Goal: Ask a question

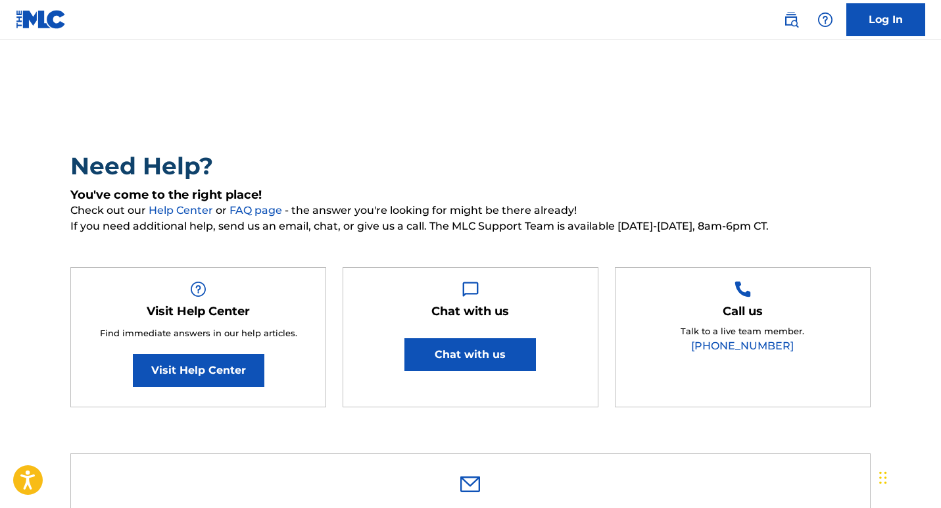
drag, startPoint x: 0, startPoint y: 0, endPoint x: 497, endPoint y: 160, distance: 521.9
click at [497, 338] on button "Chat with us" at bounding box center [471, 354] width 132 height 33
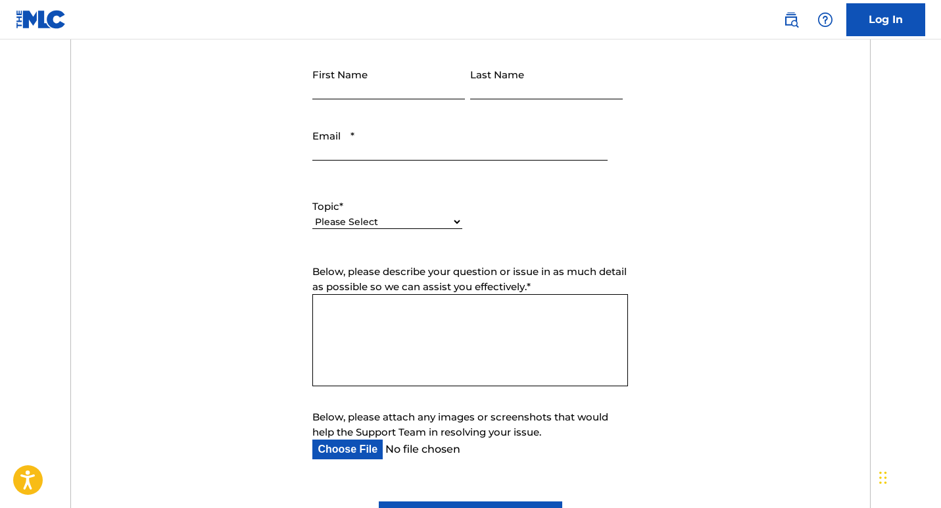
scroll to position [353, 0]
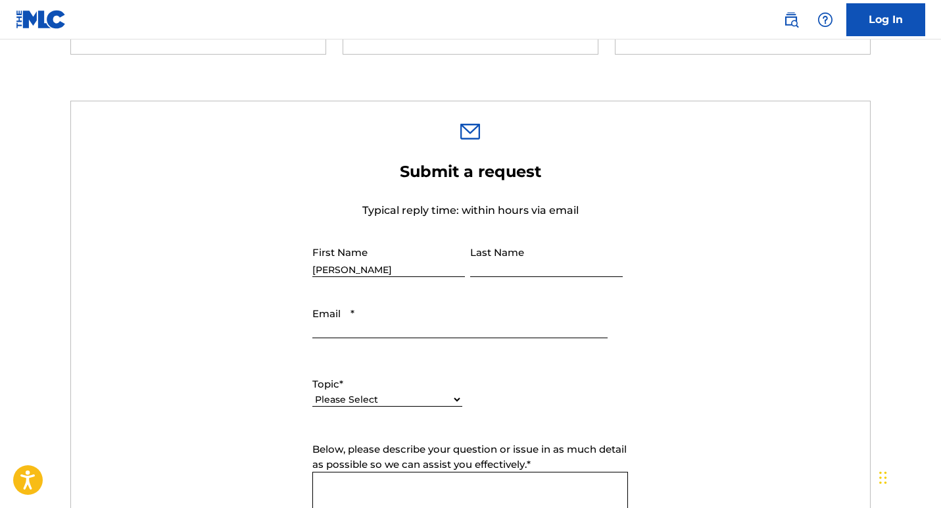
type input "[PERSON_NAME]"
type input "[PERSON_NAME][EMAIL_ADDRESS][PERSON_NAME][DOMAIN_NAME]"
select select "I need help with managing my catalog"
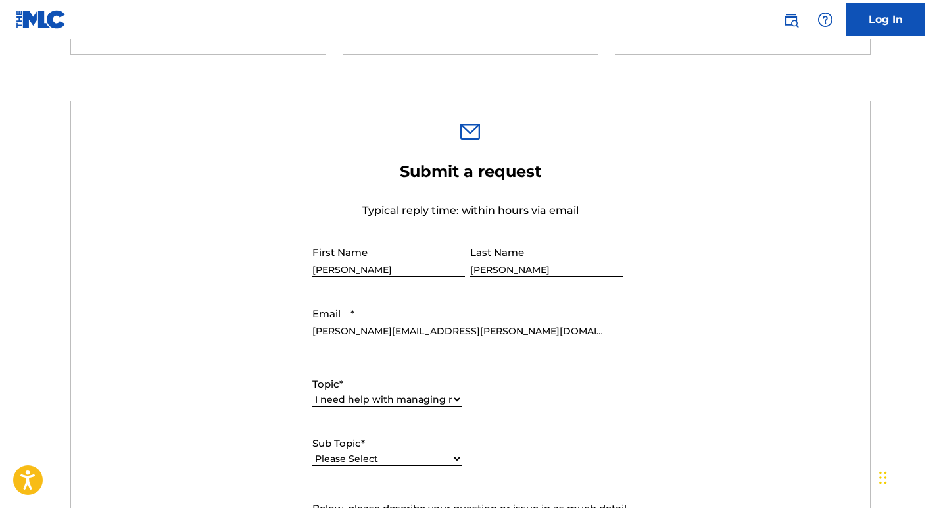
click at [365, 478] on div "Please Select I need help with CWR I need help registering my work(s) in The ML…" at bounding box center [387, 466] width 150 height 30
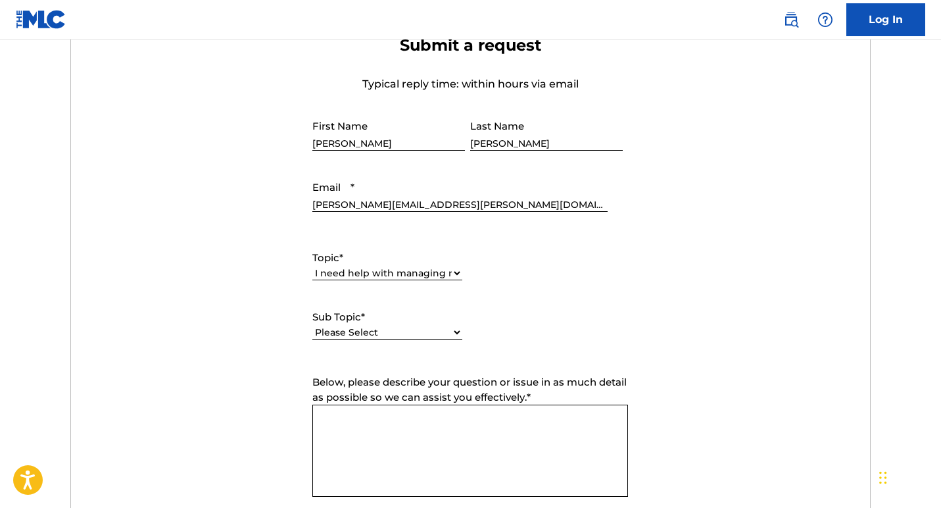
scroll to position [501, 0]
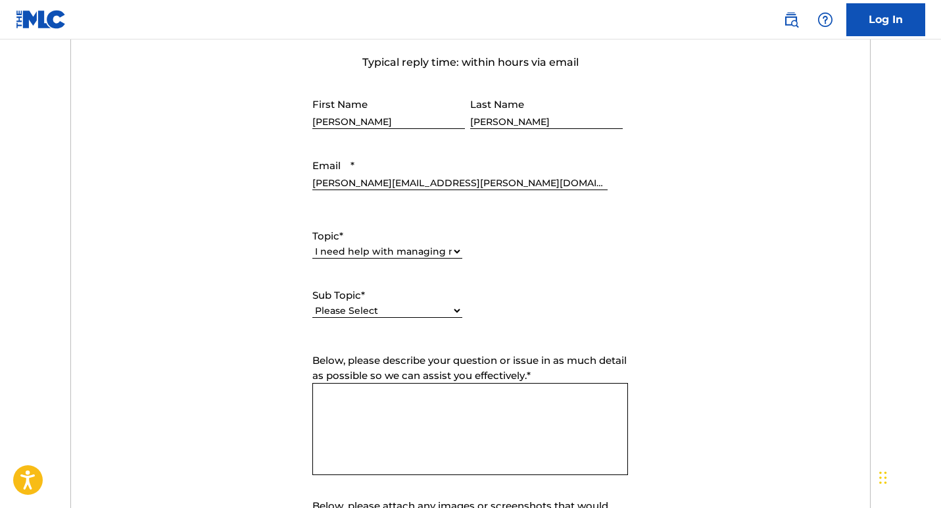
select select "I need help registering my work(s) in The MLC Portal"
click at [386, 393] on textarea "Below, please describe your question or issue in as much detail as possible so …" at bounding box center [470, 429] width 316 height 92
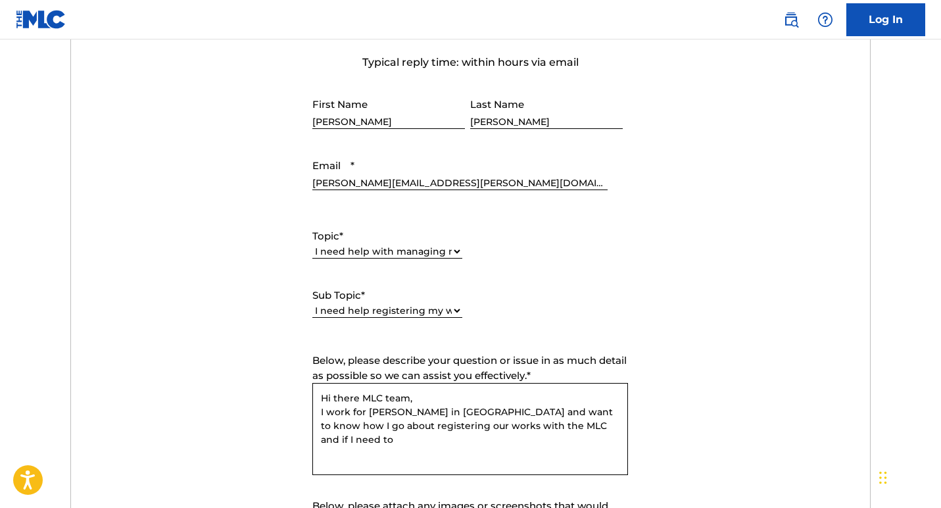
click at [386, 393] on textarea "Hi there MLC team, I work for [PERSON_NAME] in [GEOGRAPHIC_DATA] and want to kn…" at bounding box center [470, 429] width 316 height 92
click at [473, 387] on textarea "Hi there MLC team, I work for [PERSON_NAME] in [GEOGRAPHIC_DATA] and want to kn…" at bounding box center [470, 429] width 316 height 92
click at [566, 428] on textarea "Hi there MLC team, I work for [PERSON_NAME] in [GEOGRAPHIC_DATA] and want to kn…" at bounding box center [470, 429] width 316 height 92
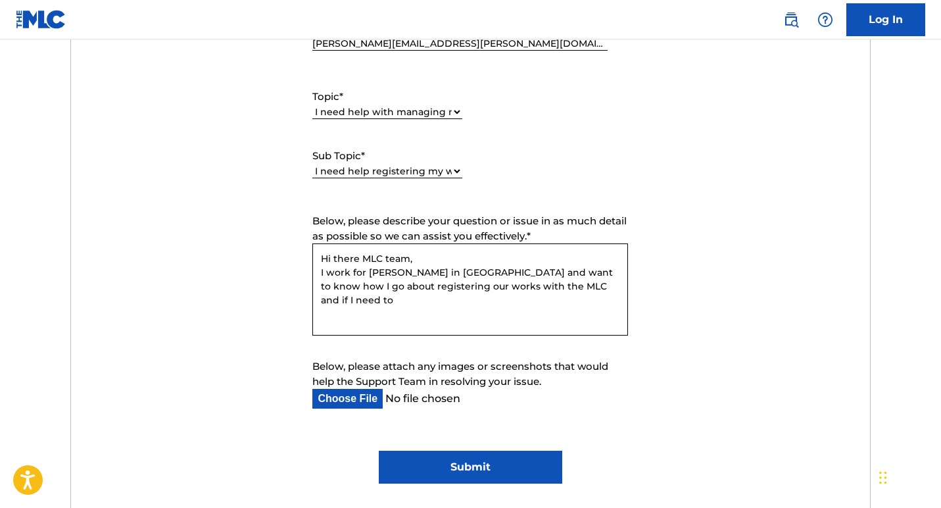
scroll to position [643, 0]
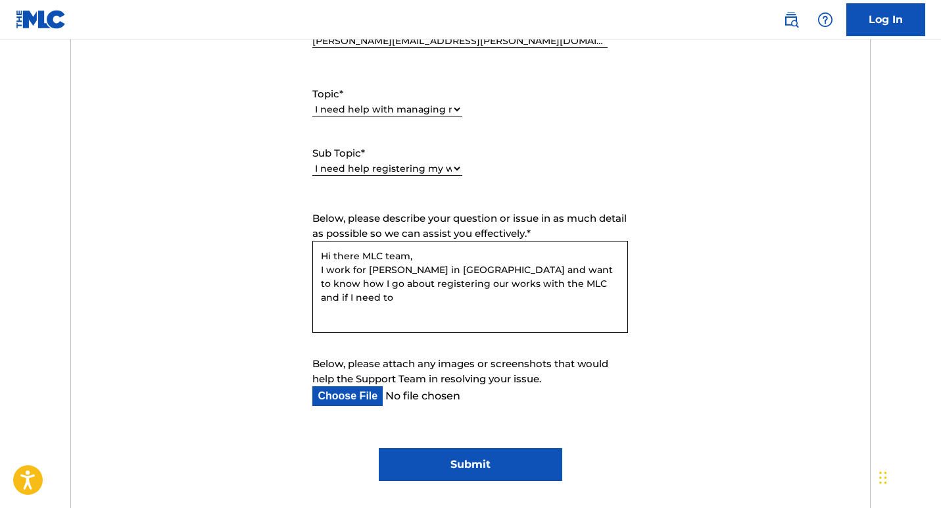
click at [399, 268] on textarea "Hi there MLC team, I work for [PERSON_NAME] in [GEOGRAPHIC_DATA] and want to kn…" at bounding box center [470, 287] width 316 height 92
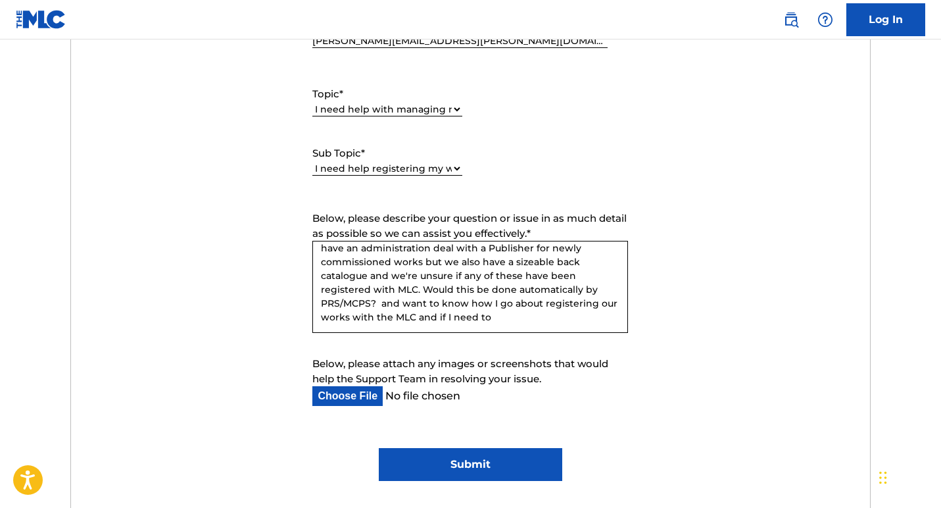
scroll to position [63, 0]
drag, startPoint x: 524, startPoint y: 291, endPoint x: 578, endPoint y: 285, distance: 54.2
click at [578, 285] on textarea "Hi there MLC team, I work for [PERSON_NAME], we're a music supervision agency i…" at bounding box center [470, 287] width 316 height 92
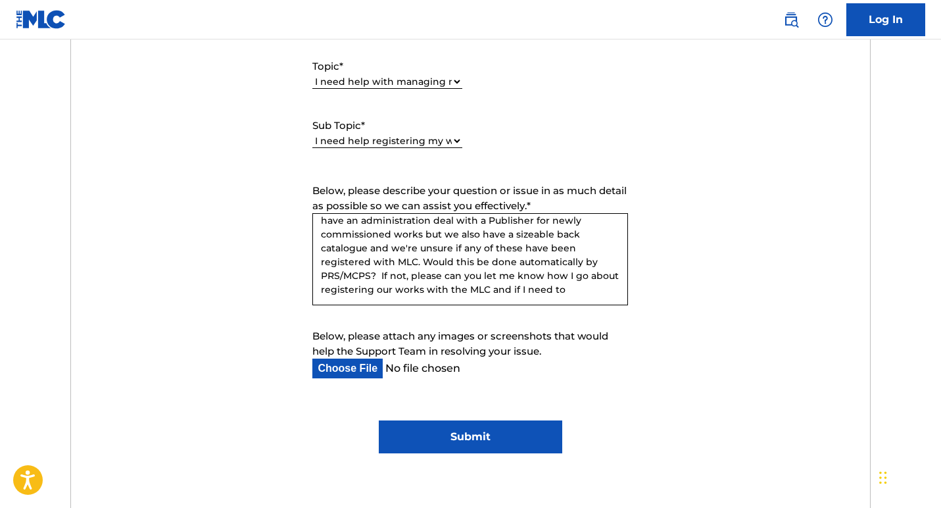
drag, startPoint x: 420, startPoint y: 287, endPoint x: 347, endPoint y: 287, distance: 73.7
click at [347, 287] on textarea "Hi there MLC team, I work for [PERSON_NAME], we're a music supervision agency i…" at bounding box center [470, 259] width 316 height 92
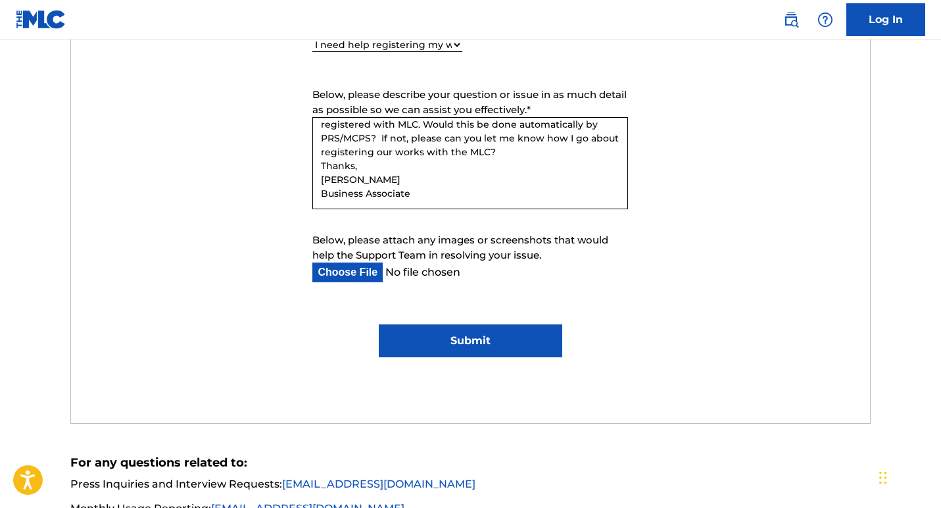
scroll to position [793, 0]
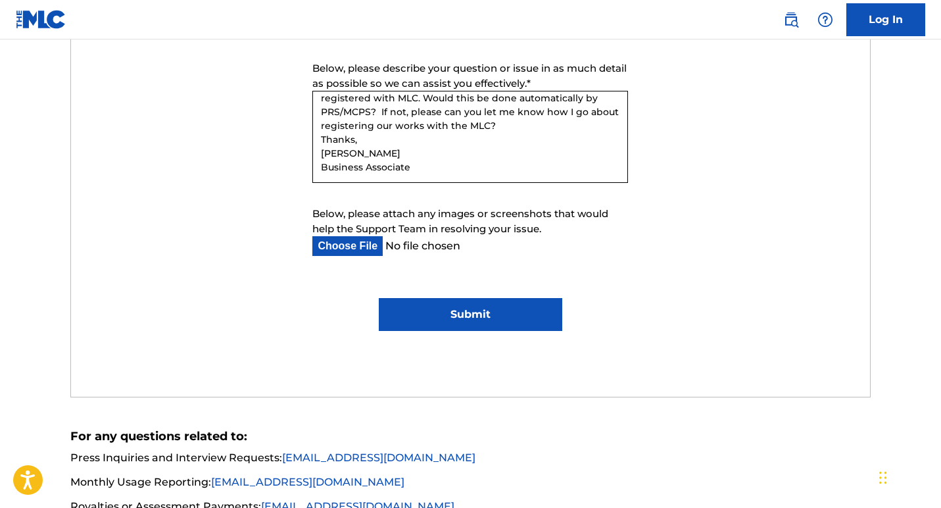
type textarea "Hi there MLC team, I work for [PERSON_NAME], we're a music supervision agency i…"
click at [450, 321] on input "Submit" at bounding box center [471, 314] width 184 height 33
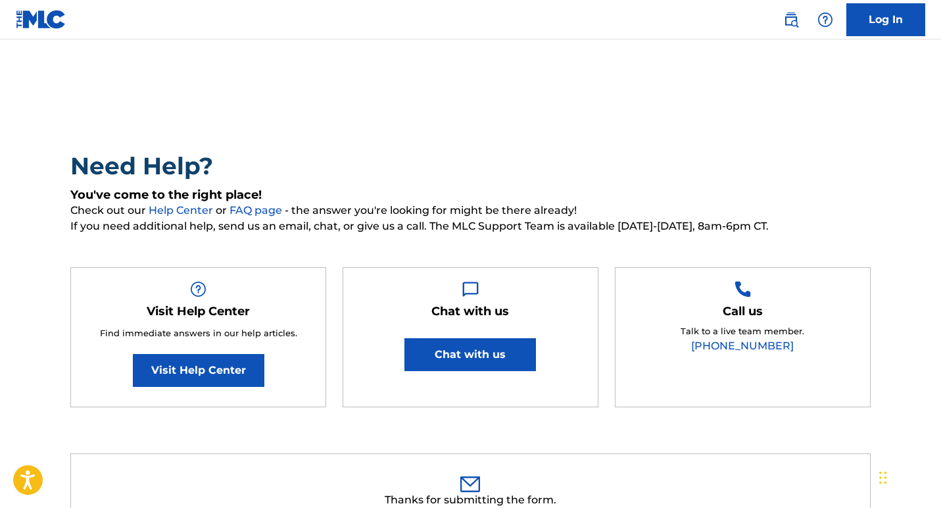
scroll to position [0, 0]
click at [581, 141] on div "Need Help? You've come to the right place! Check out our Help Center or FAQ pag…" at bounding box center [471, 385] width 921 height 627
drag, startPoint x: 735, startPoint y: 1, endPoint x: 622, endPoint y: 175, distance: 208.2
click at [622, 175] on h2 "Need Help?" at bounding box center [470, 166] width 801 height 30
